Goal: Information Seeking & Learning: Check status

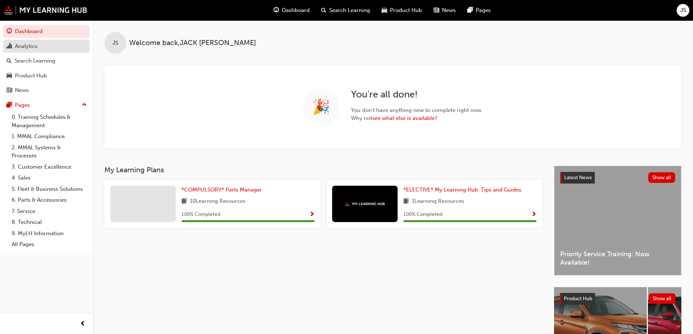
click at [41, 44] on div "Analytics" at bounding box center [47, 46] width 80 height 9
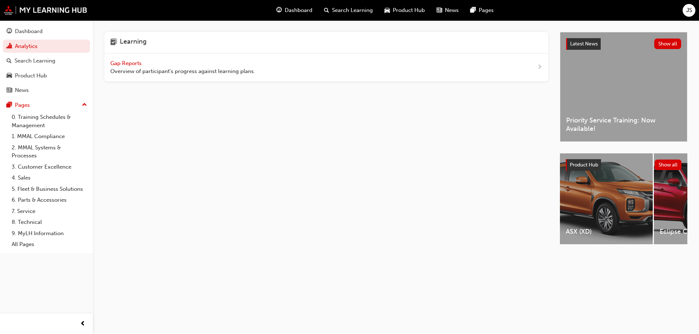
click at [233, 73] on span "Overview of participant's progress against learning plans." at bounding box center [182, 71] width 145 height 8
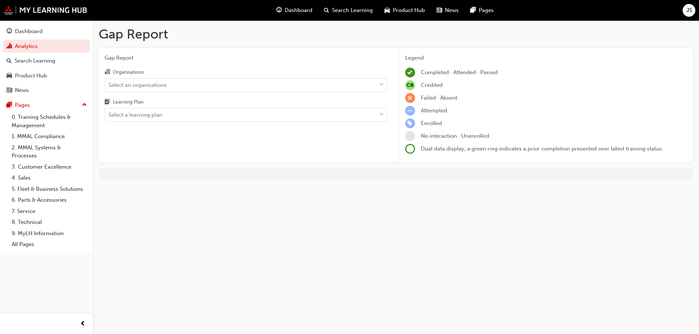
click at [216, 93] on div "Organisations Select an organisations Learning Plan Select a learning plan" at bounding box center [245, 95] width 283 height 54
click at [212, 87] on div "Select an organisations" at bounding box center [240, 85] width 271 height 13
click at [109, 87] on input "Organisations Select an organisations" at bounding box center [108, 85] width 1 height 6
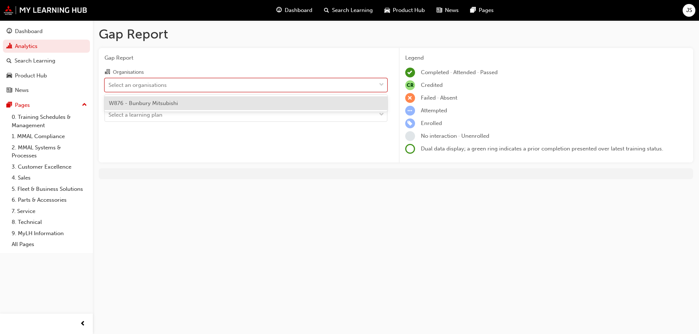
click at [180, 99] on div "W876 - Bunbury Mitsubishi" at bounding box center [245, 103] width 283 height 14
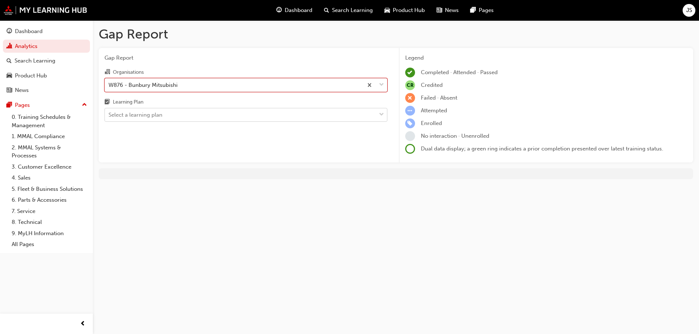
click at [167, 114] on div "Select a learning plan" at bounding box center [240, 115] width 271 height 13
click at [109, 114] on input "Learning Plan Select a learning plan" at bounding box center [108, 115] width 1 height 6
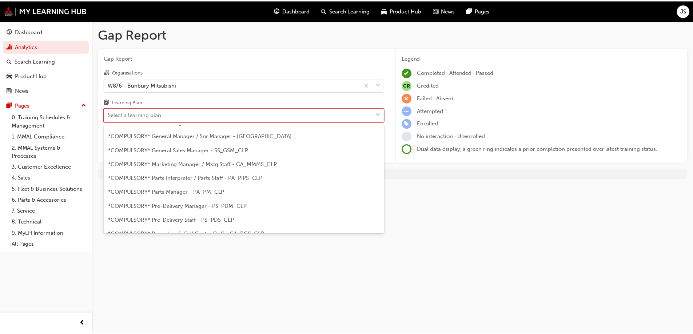
scroll to position [146, 0]
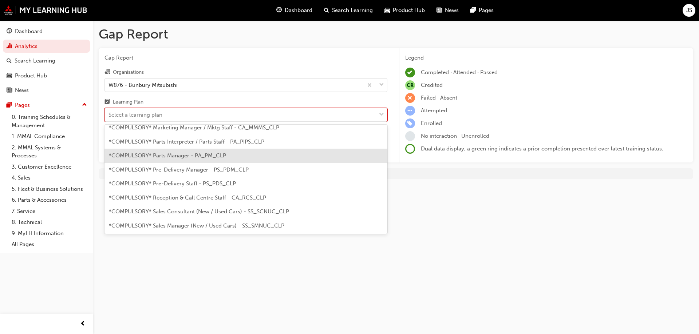
click at [166, 155] on span "*COMPULSORY* Parts Manager - PA_PM_CLP" at bounding box center [167, 155] width 117 height 7
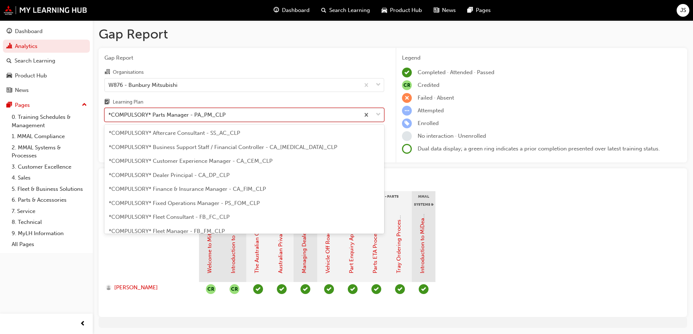
click at [189, 116] on div "*COMPULSORY* Parts Manager - PA_PM_CLP" at bounding box center [166, 115] width 117 height 8
click at [109, 116] on input "Learning Plan option *COMPULSORY* Parts Manager - PA_PM_CLP, selected. option *…" at bounding box center [108, 115] width 1 height 6
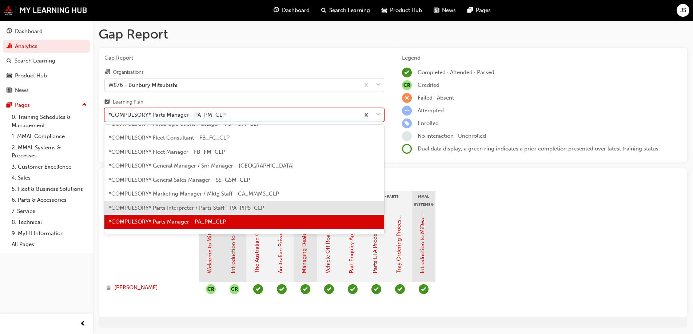
click at [197, 209] on span "*COMPULSORY* Parts Interpreter / Parts Staff - PA_PIPS_CLP" at bounding box center [186, 208] width 155 height 7
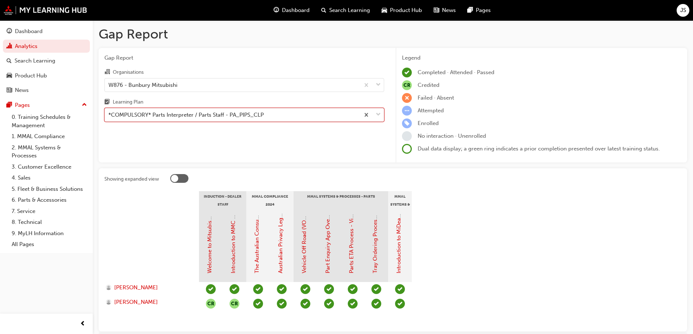
scroll to position [36, 0]
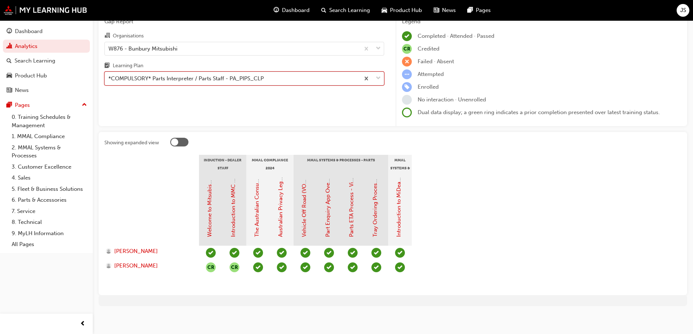
click at [155, 81] on div "*COMPULSORY* Parts Interpreter / Parts Staff - PA_PIPS_CLP" at bounding box center [185, 79] width 155 height 8
click at [109, 81] on input "Learning Plan option *COMPULSORY* Parts Interpreter / Parts Staff - PA_PIPS_CLP…" at bounding box center [108, 78] width 1 height 6
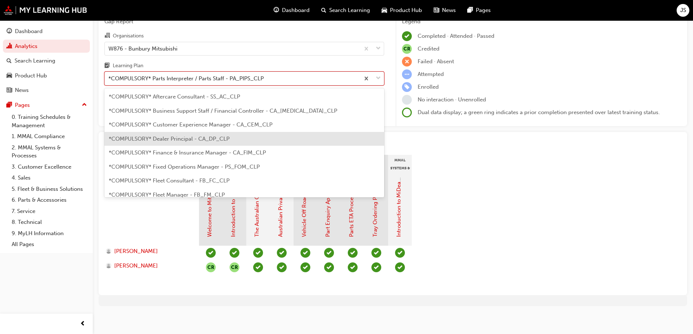
scroll to position [146, 0]
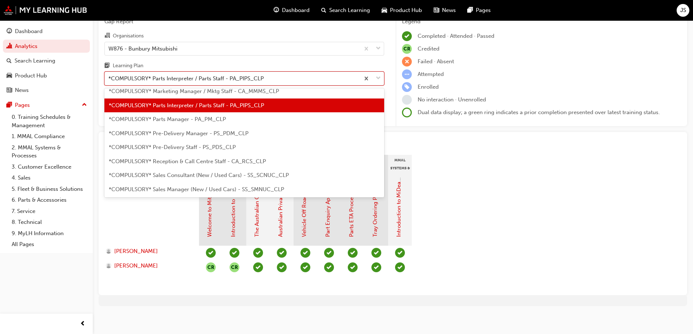
click at [550, 191] on section "Induction - Dealer Staff MMAL Compliance 2024 MMAL Systems & Processes - Parts …" at bounding box center [392, 222] width 577 height 135
